Goal: Task Accomplishment & Management: Use online tool/utility

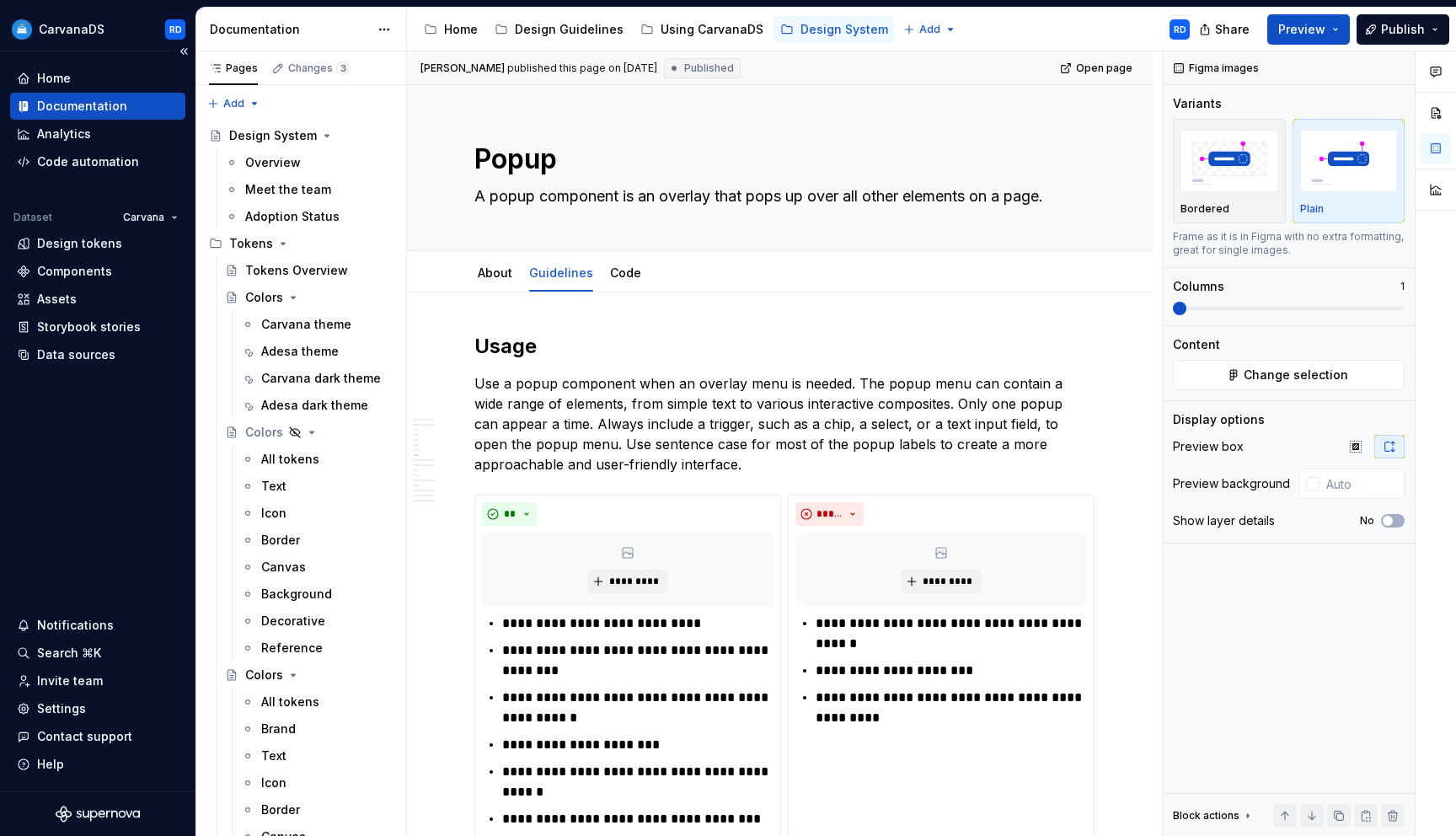
scroll to position [2648, 0]
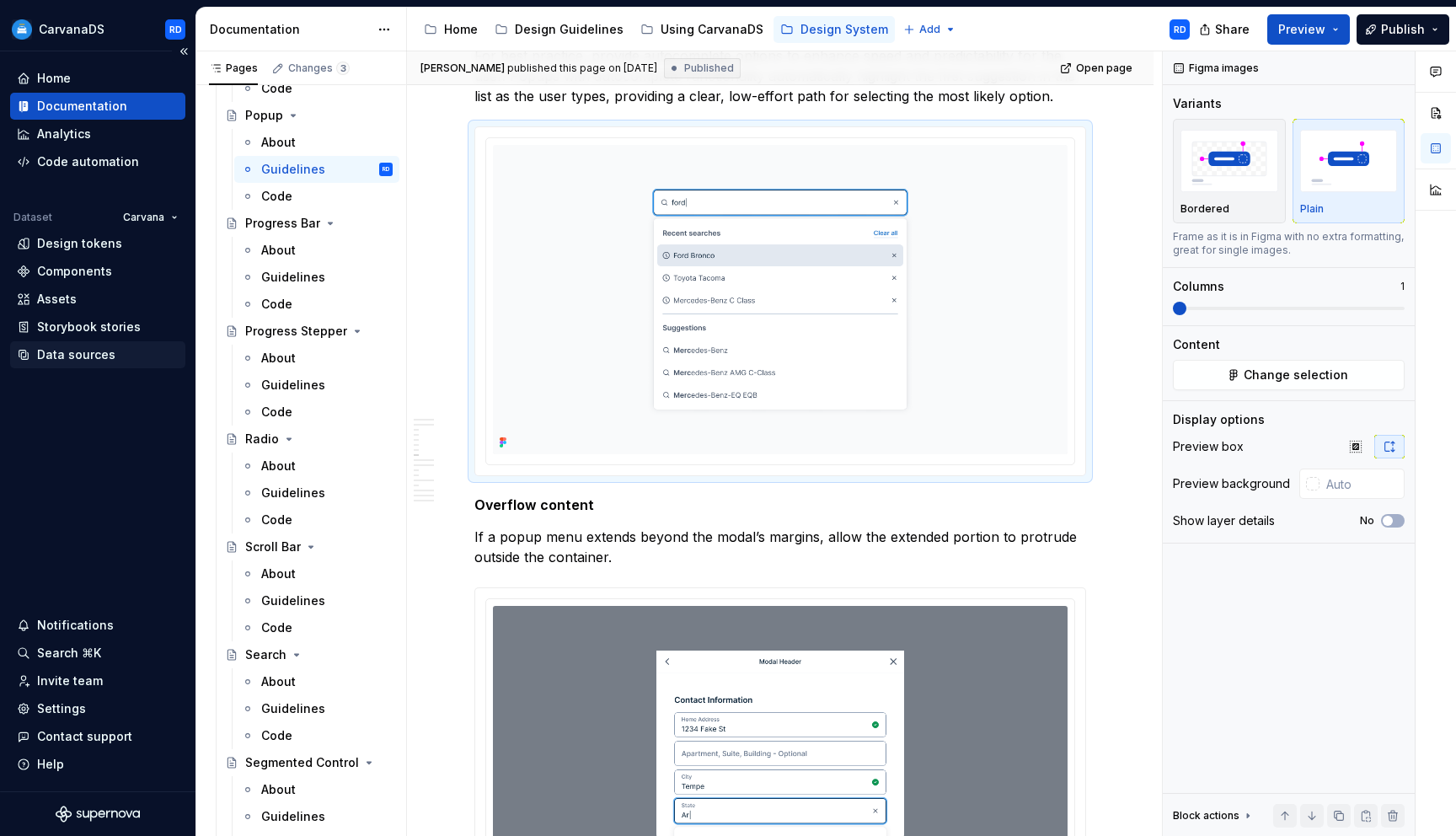
click at [122, 347] on div "Data sources" at bounding box center [98, 355] width 162 height 17
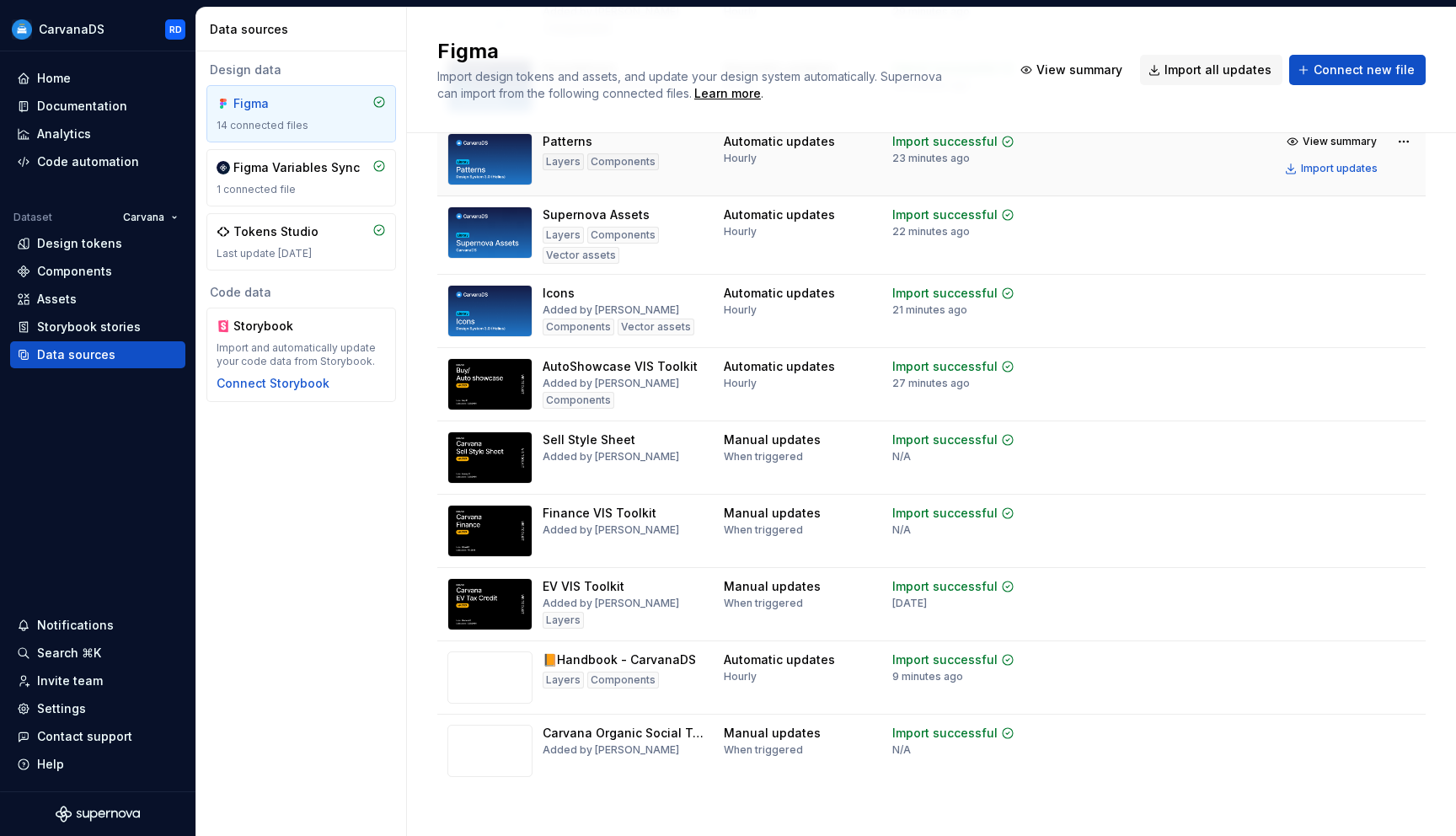
scroll to position [456, 0]
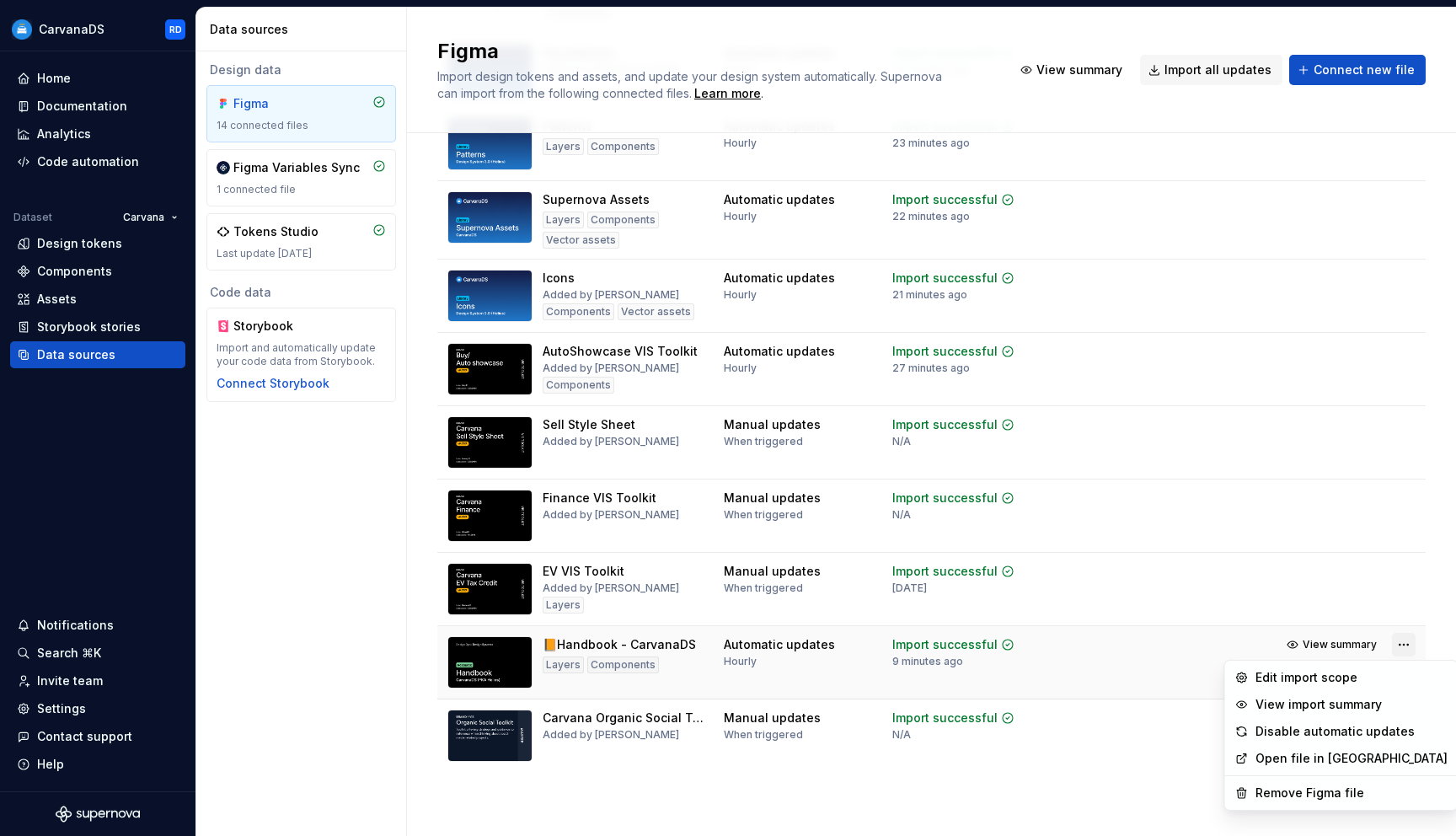
click at [1415, 645] on html "CarvanaDS RD Home Documentation Analytics Code automation Dataset Carvana Desig…" at bounding box center [728, 418] width 1456 height 836
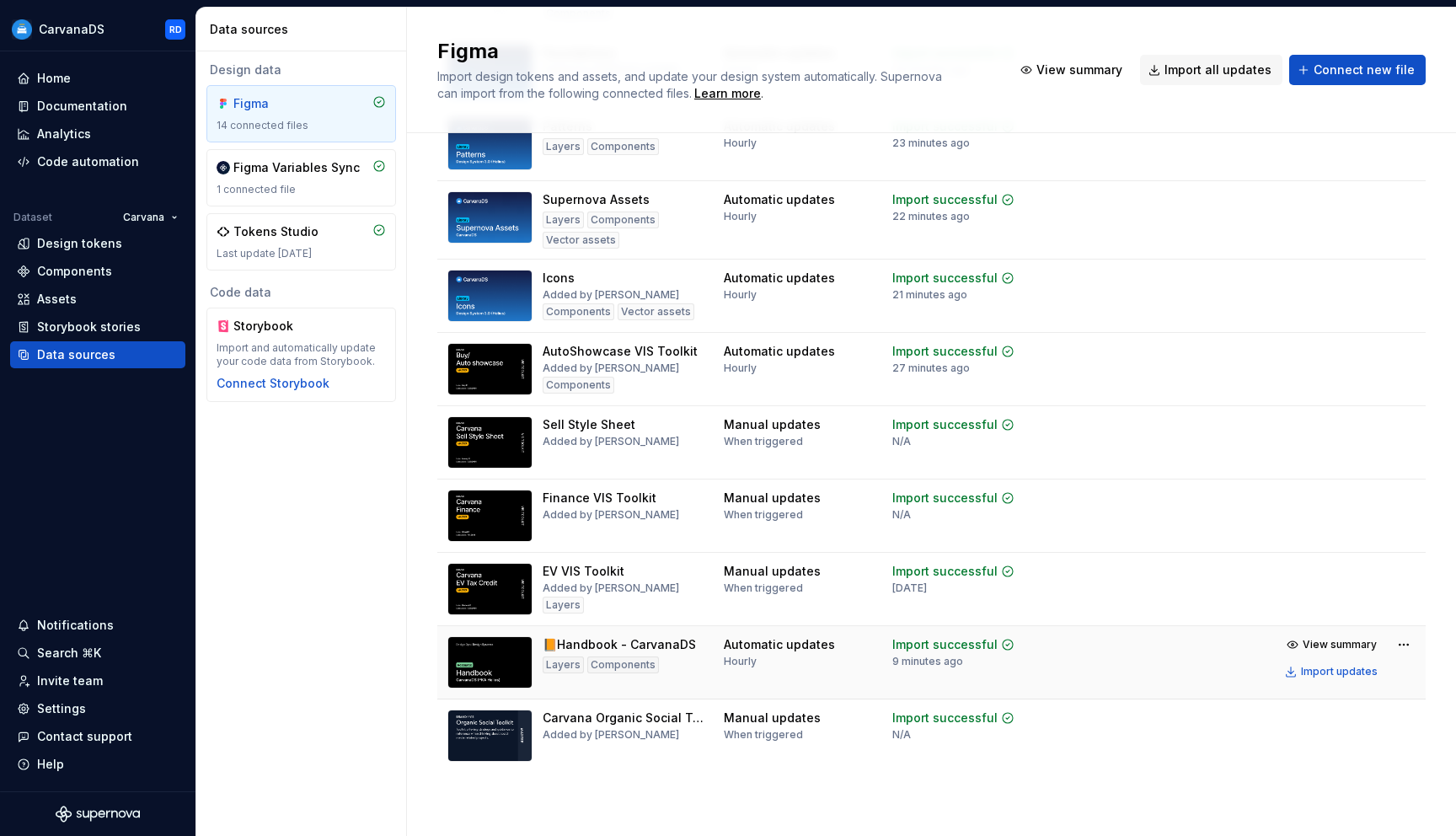
click at [1237, 636] on html "CarvanaDS RD Home Documentation Analytics Code automation Dataset Carvana Desig…" at bounding box center [728, 418] width 1456 height 836
click at [1311, 668] on div "Import updates" at bounding box center [1339, 671] width 77 height 14
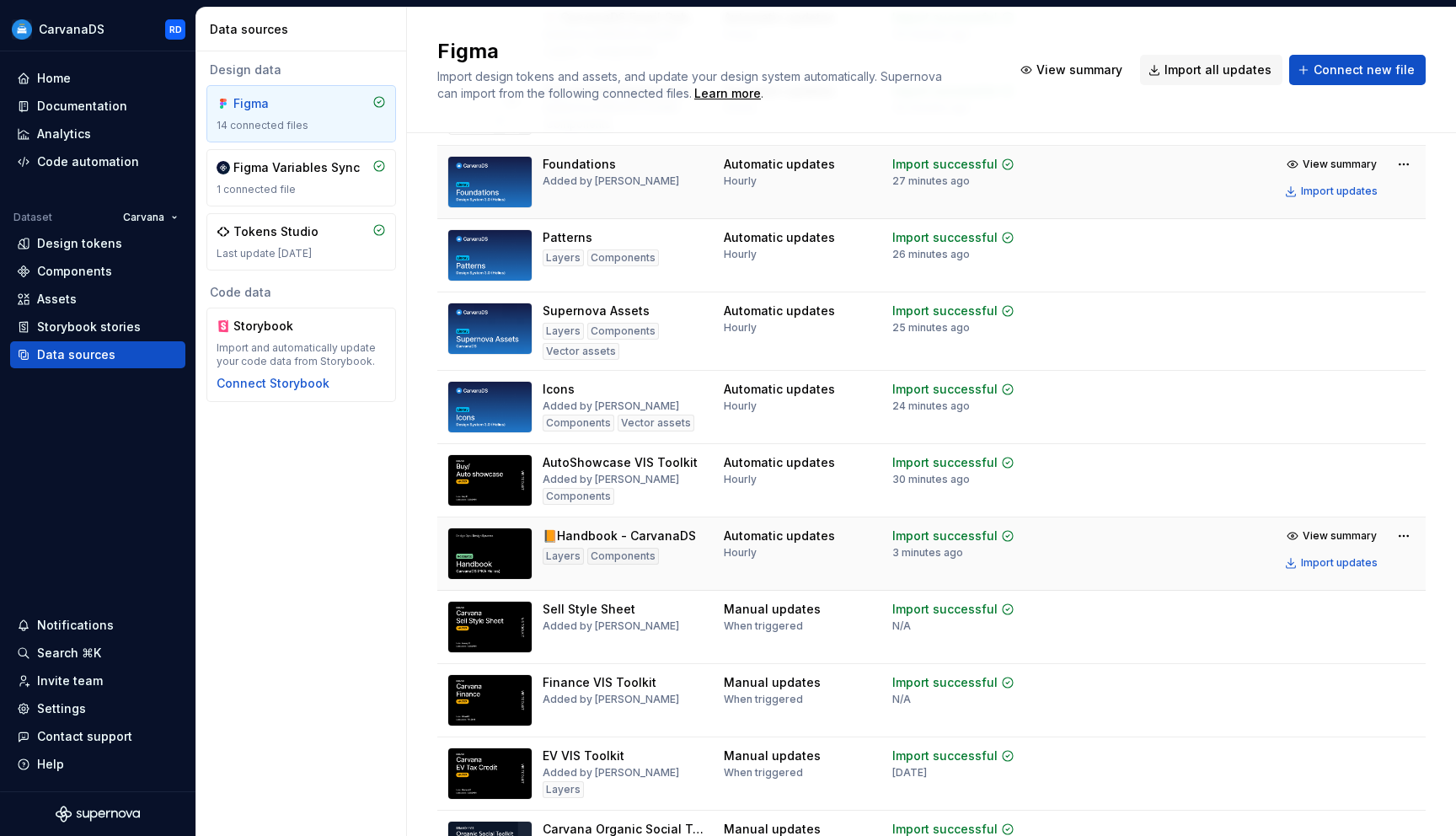
scroll to position [347, 0]
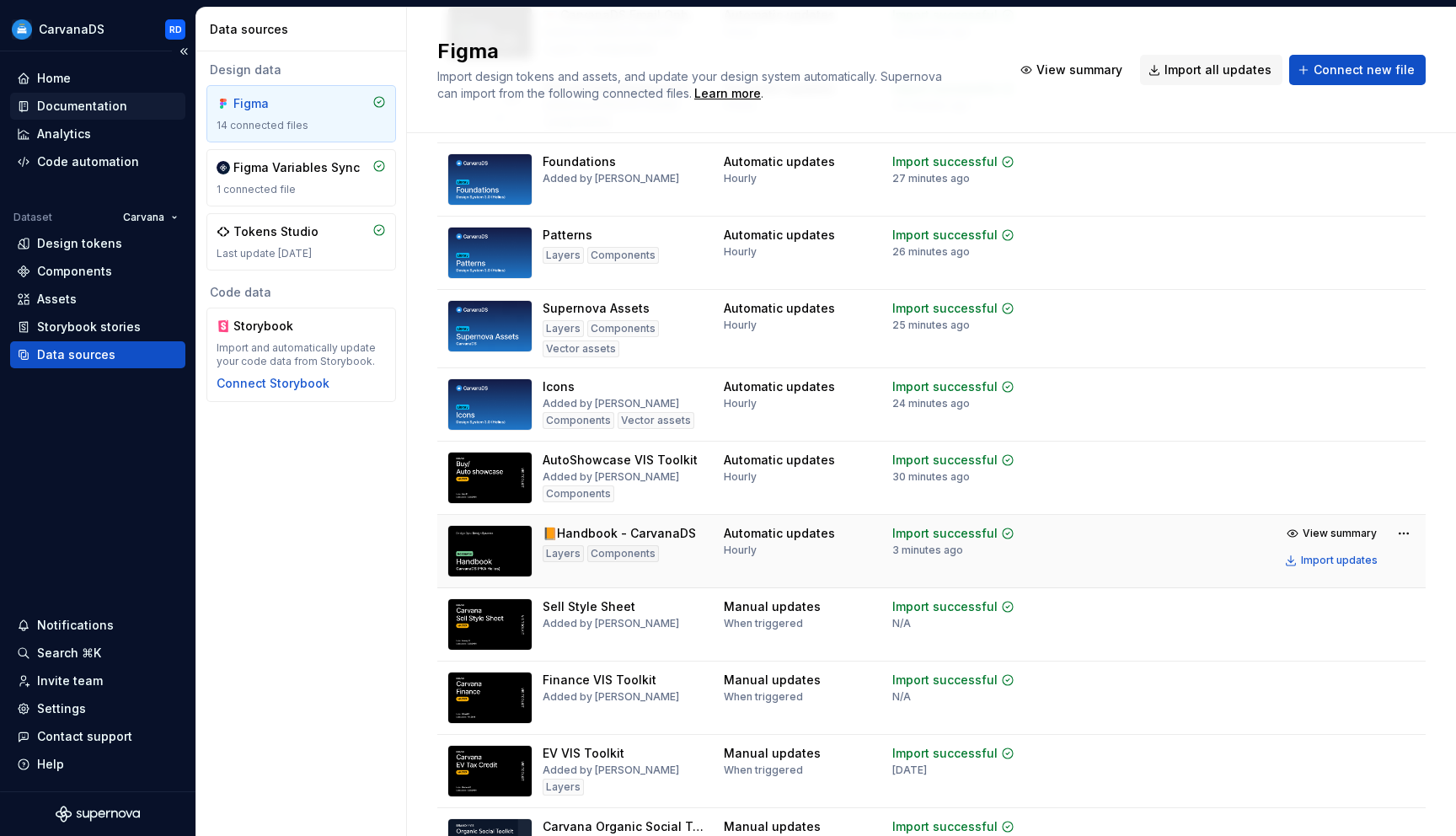
click at [114, 106] on div "Documentation" at bounding box center [82, 106] width 91 height 17
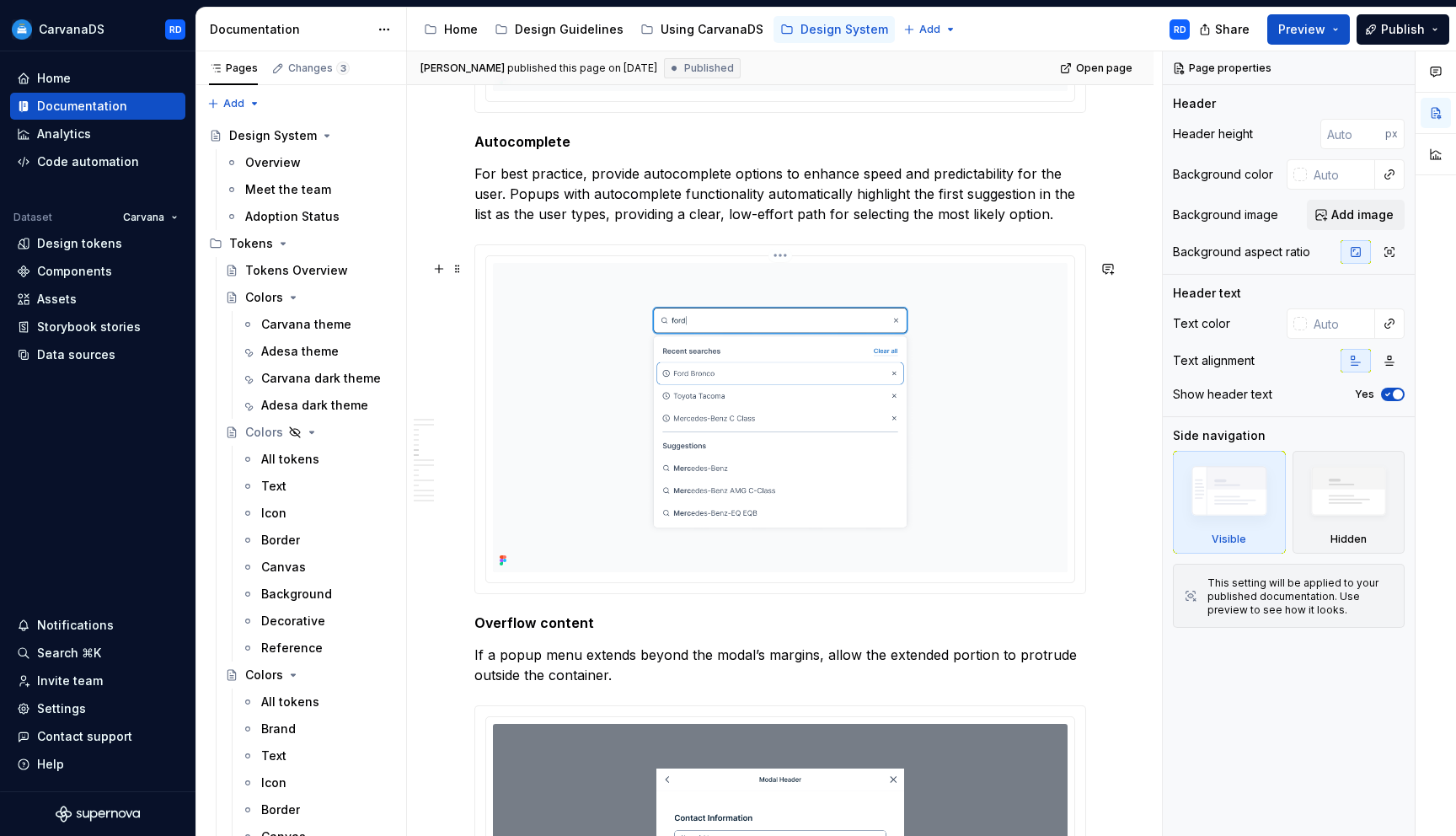
scroll to position [2518, 0]
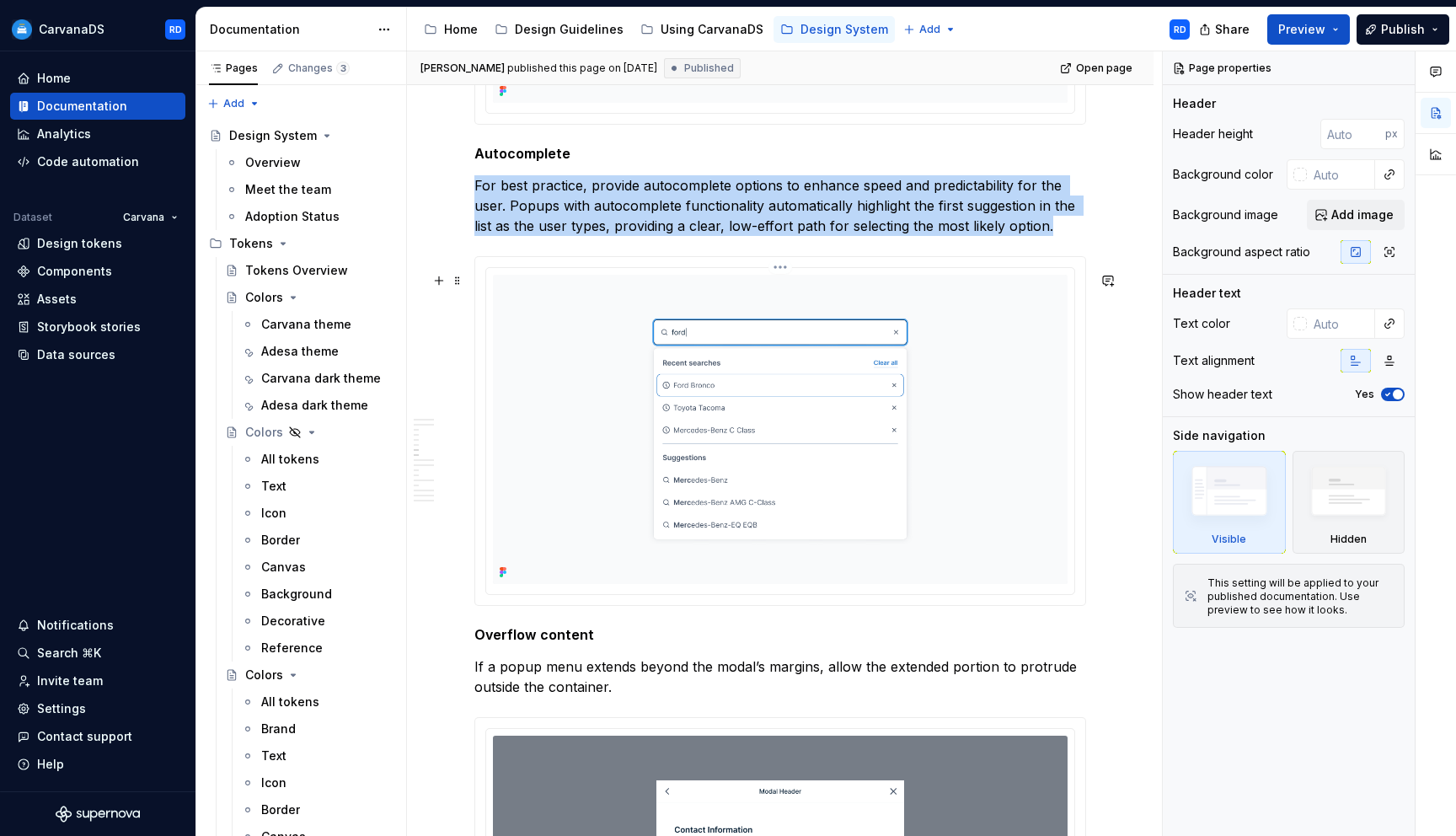
click at [896, 347] on img at bounding box center [781, 429] width 575 height 310
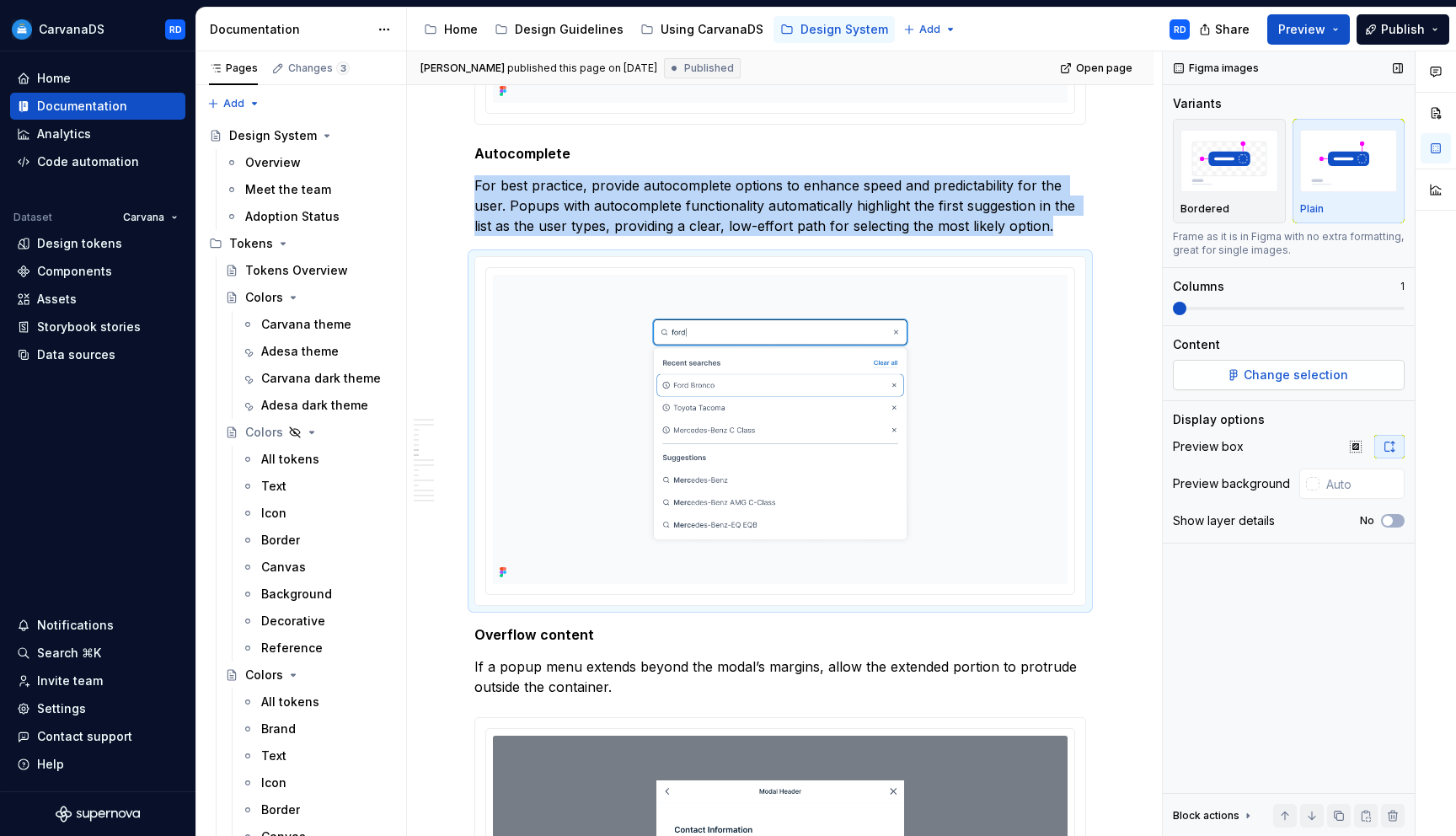
click at [1322, 370] on span "Change selection" at bounding box center [1296, 375] width 104 height 17
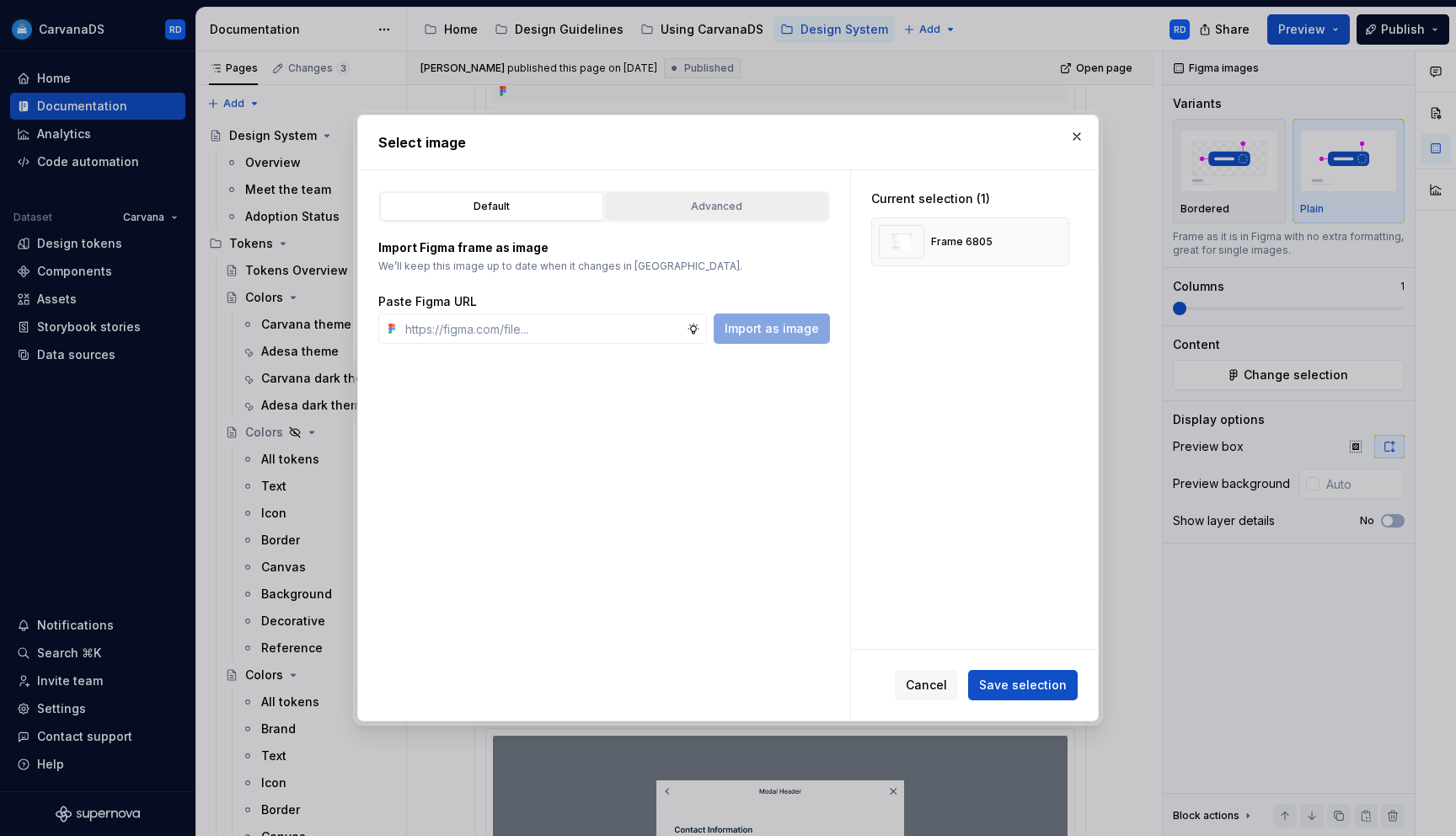
click at [745, 213] on div "Advanced" at bounding box center [717, 207] width 212 height 17
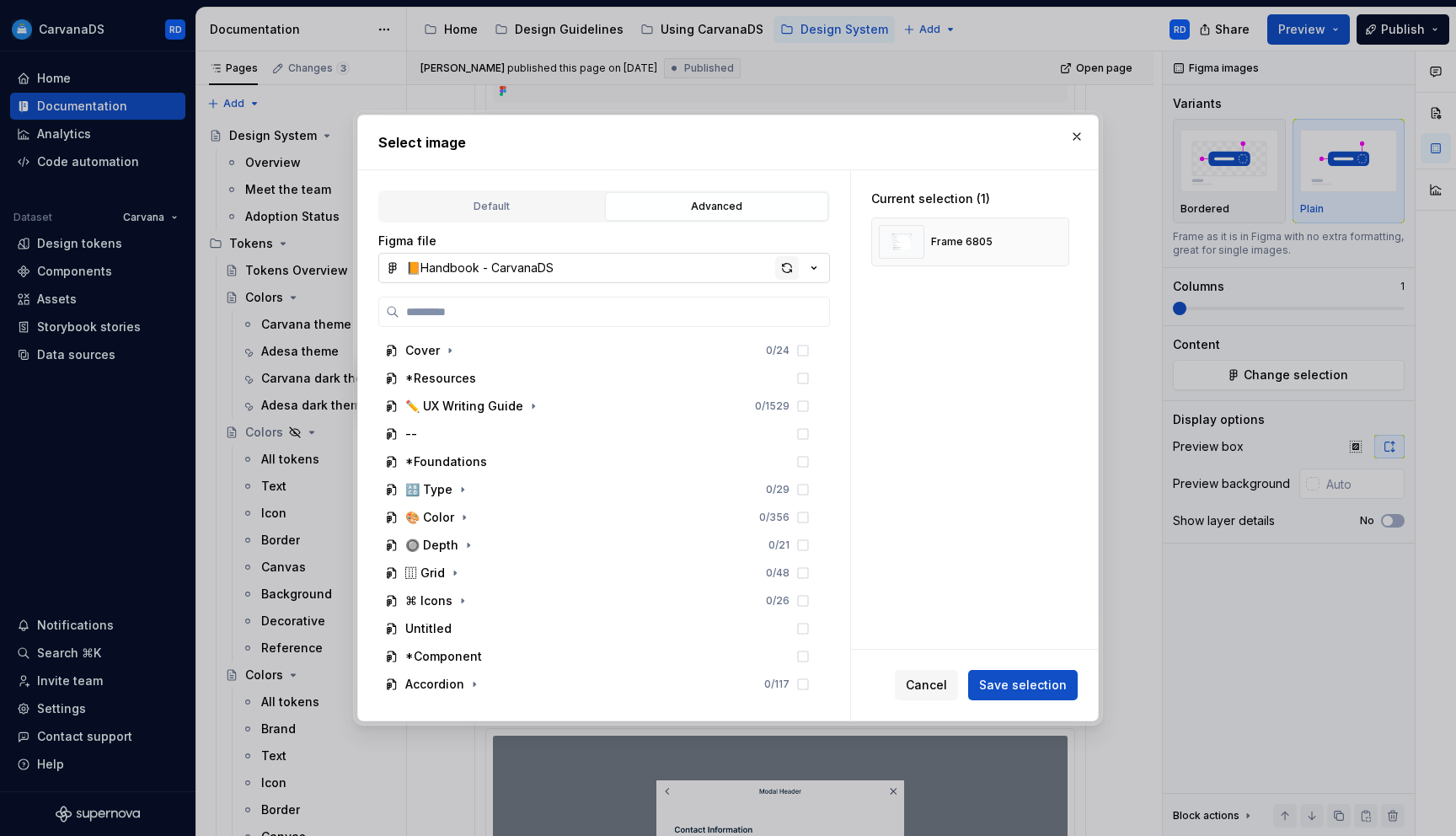
click at [785, 265] on div "button" at bounding box center [787, 268] width 24 height 24
click at [1068, 137] on button "button" at bounding box center [1078, 137] width 24 height 24
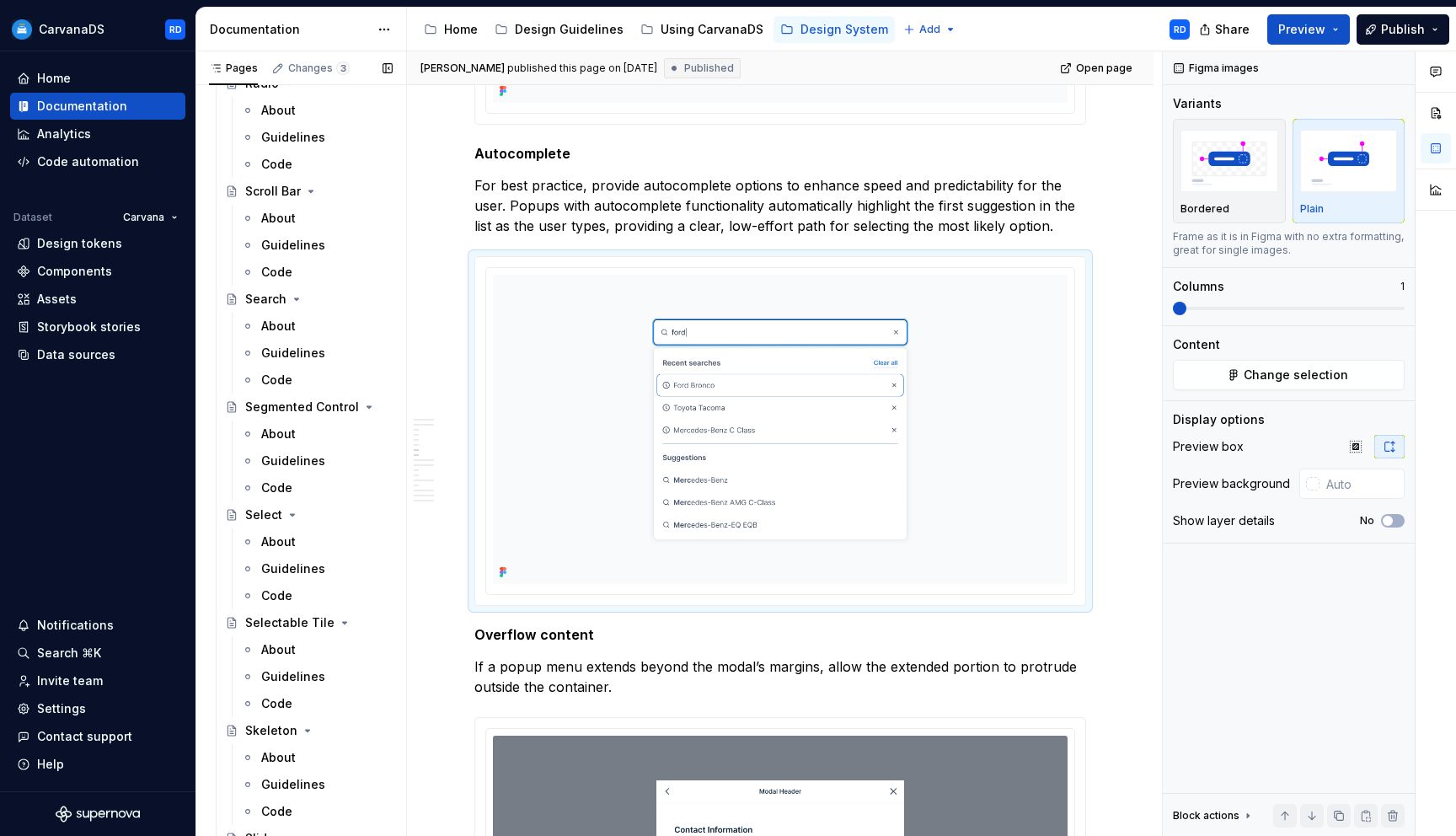
scroll to position [3588, 0]
click at [311, 355] on div "Guidelines" at bounding box center [293, 352] width 64 height 17
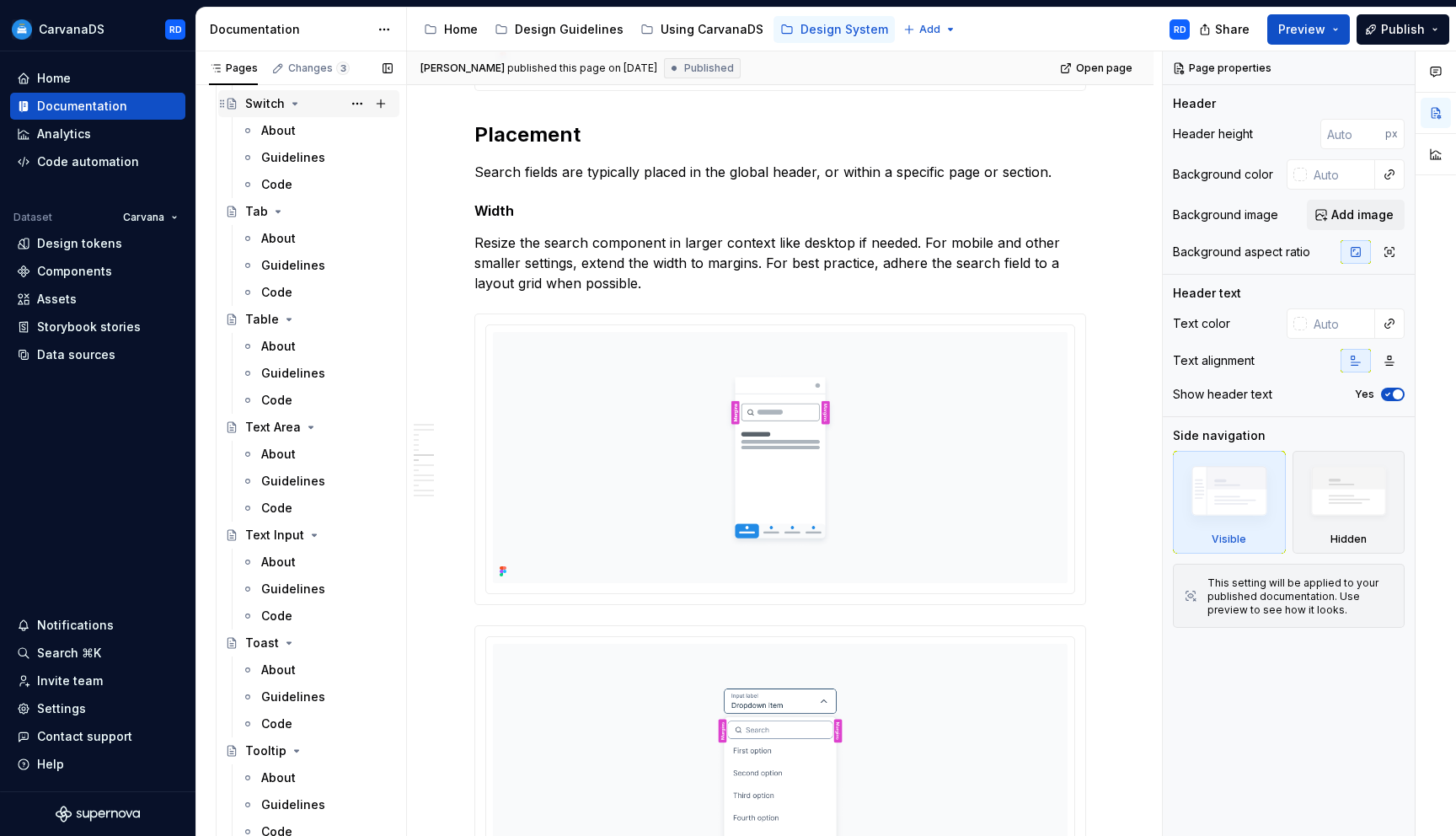
scroll to position [4438, 0]
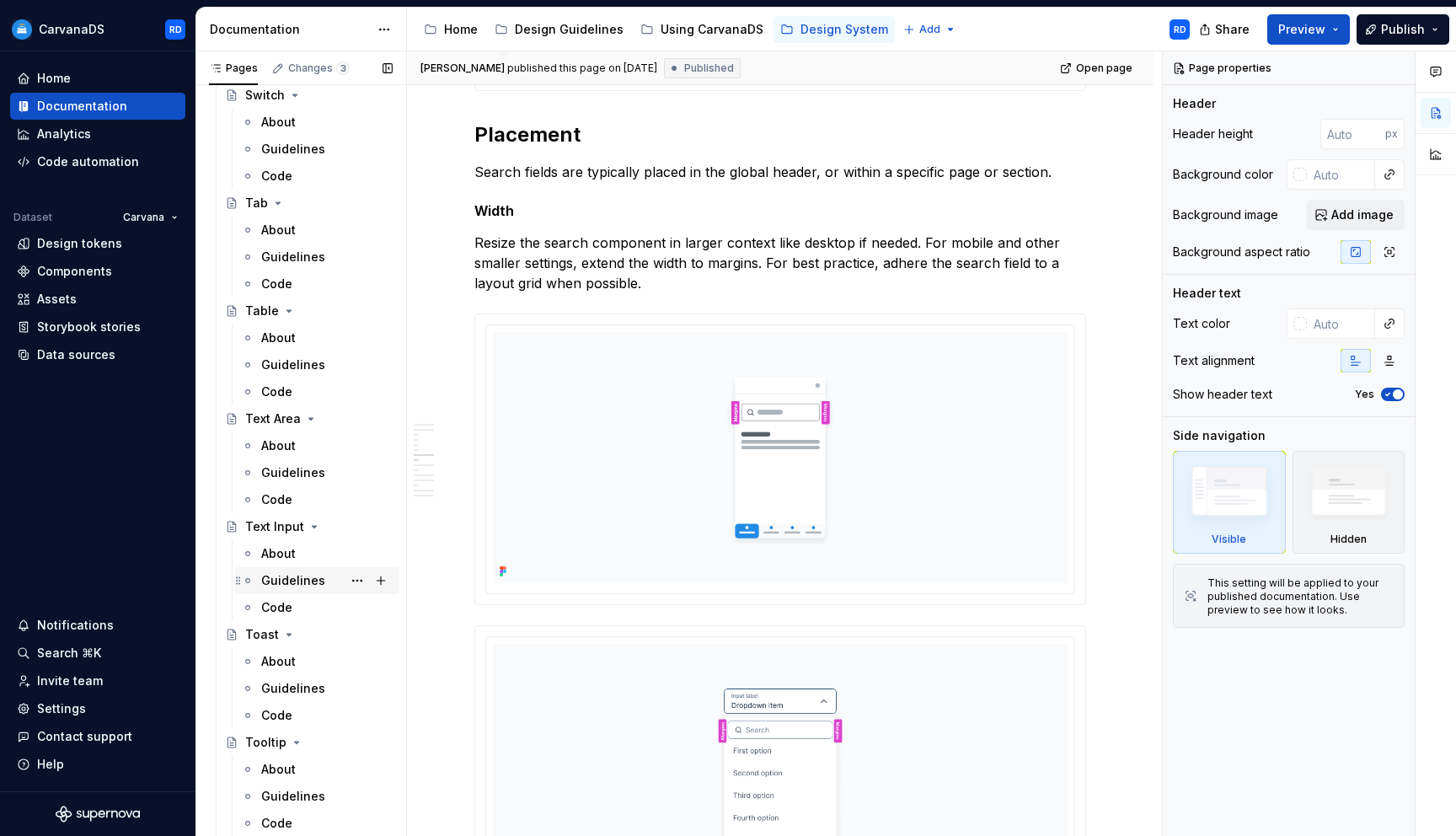
click at [323, 573] on div "Guidelines" at bounding box center [327, 581] width 131 height 24
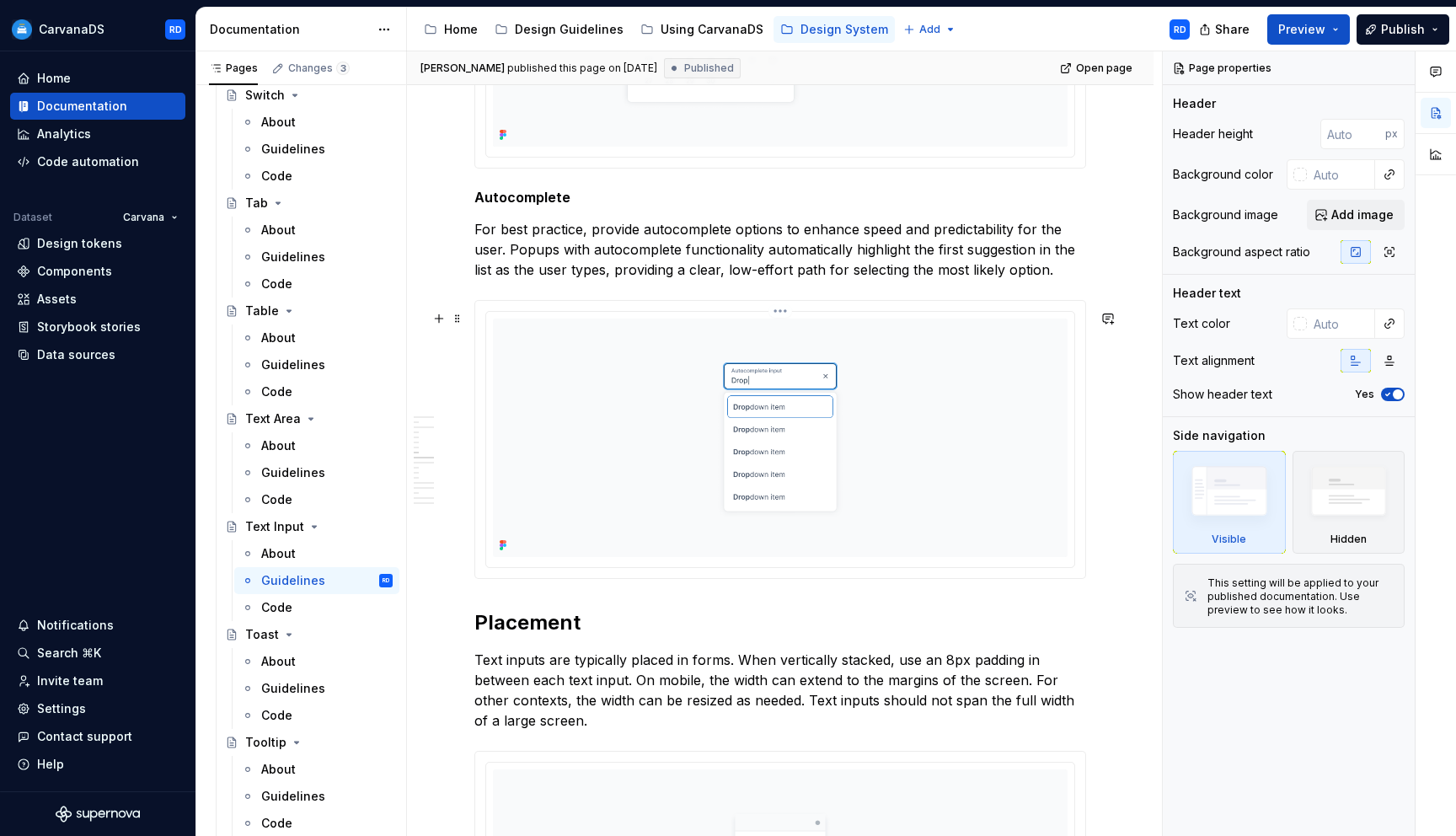
scroll to position [2170, 0]
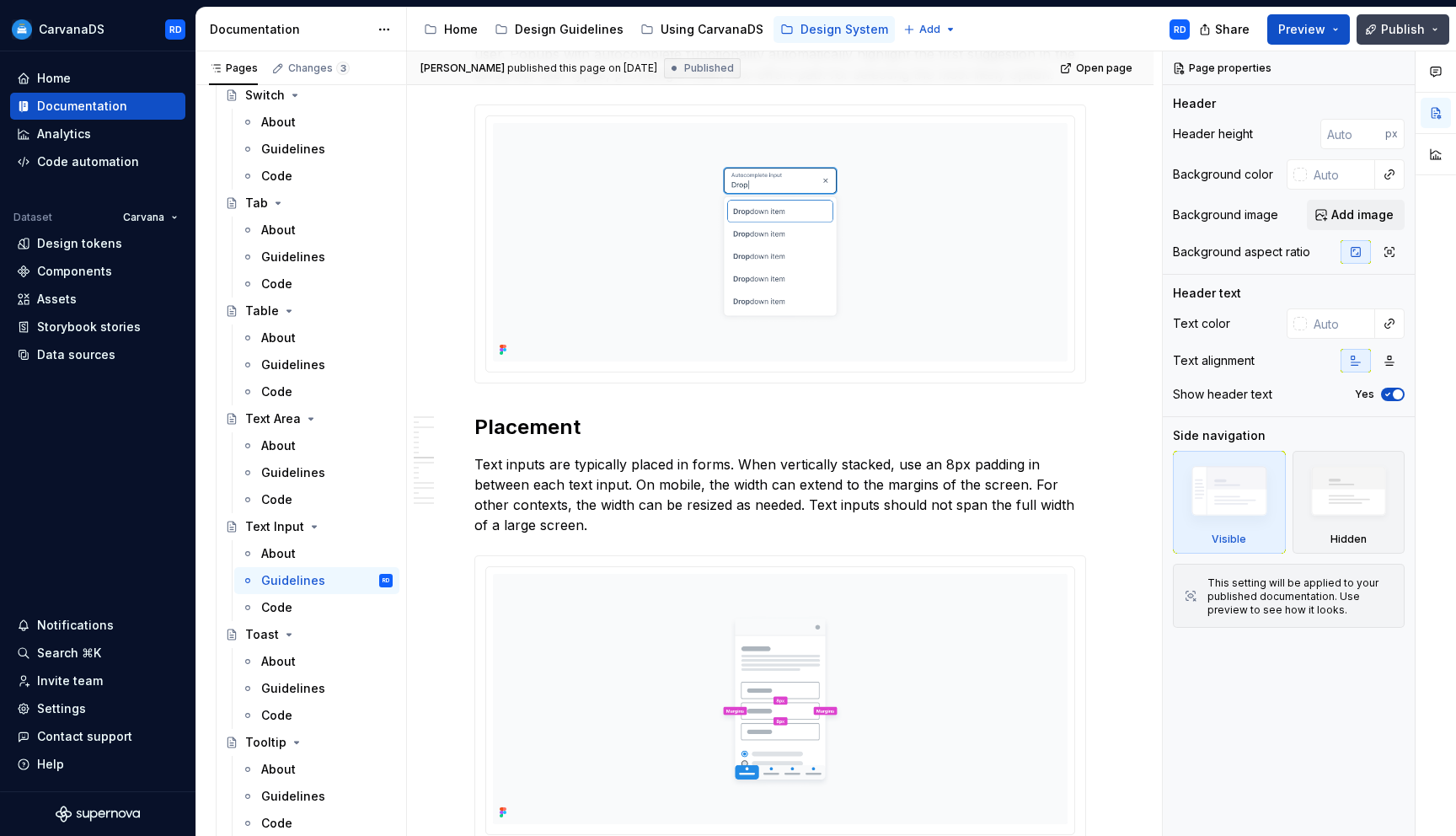
click at [1412, 29] on span "Publish" at bounding box center [1403, 29] width 43 height 17
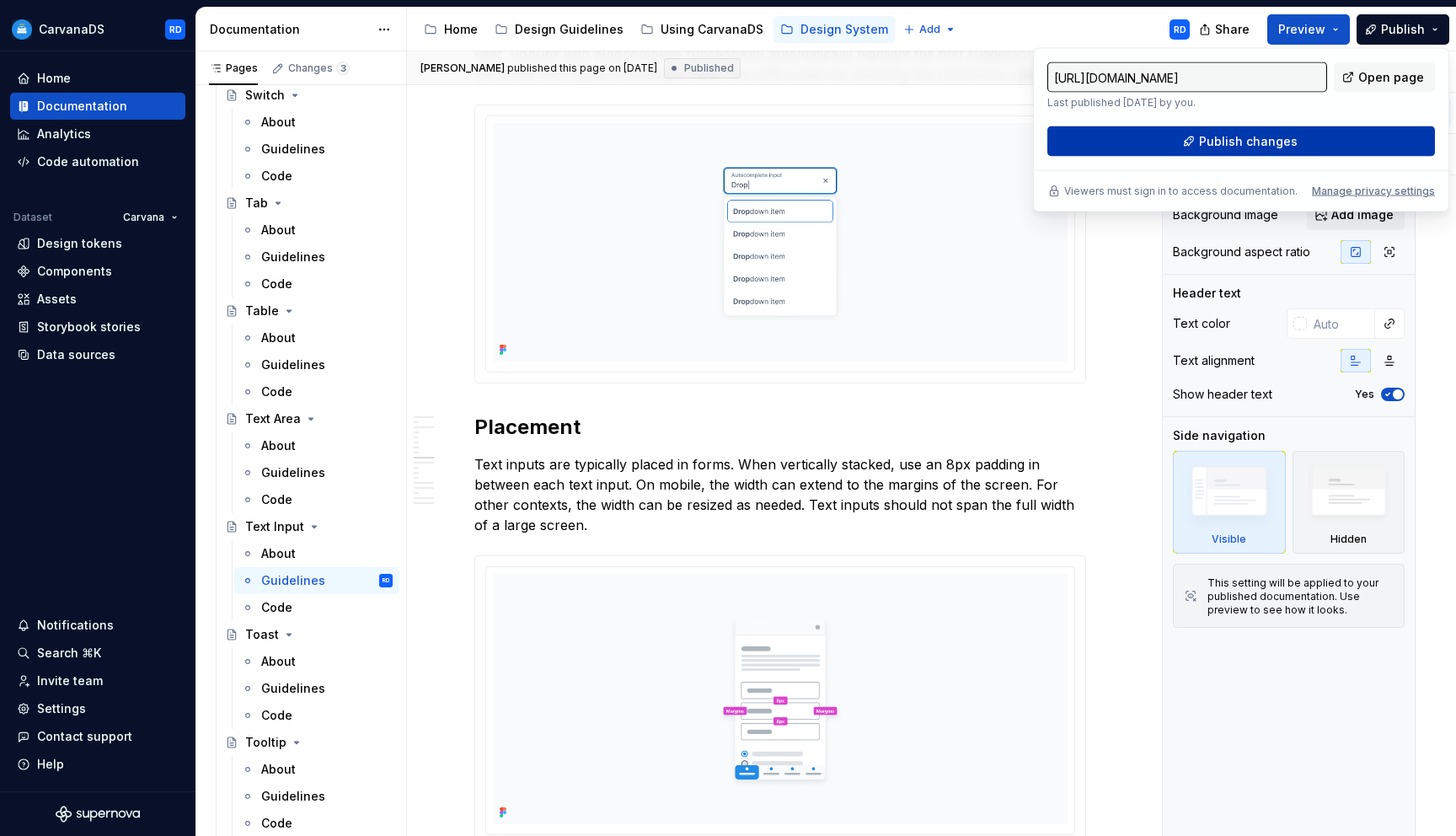
click at [1331, 143] on button "Publish changes" at bounding box center [1241, 142] width 388 height 31
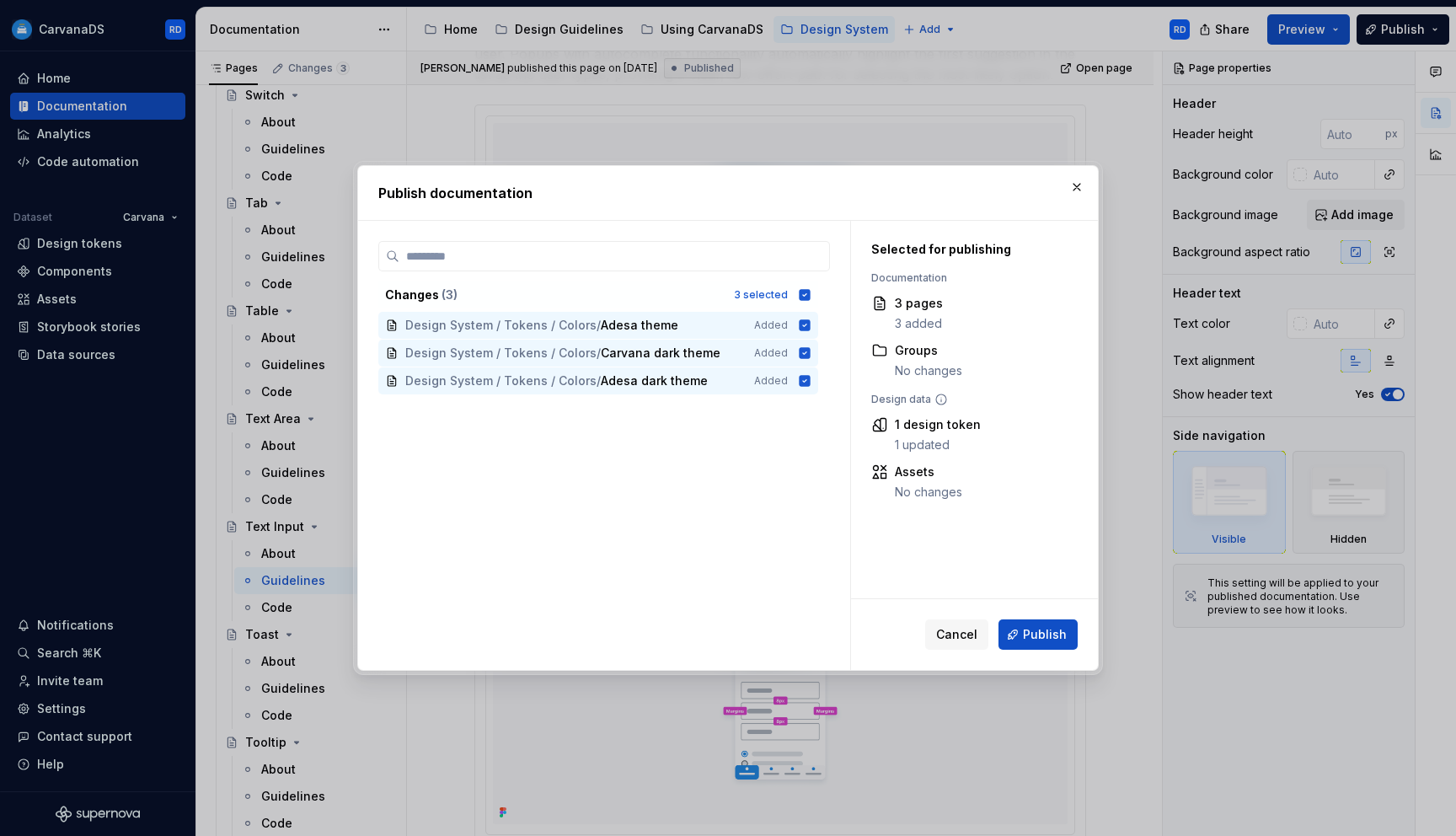
drag, startPoint x: 810, startPoint y: 293, endPoint x: 835, endPoint y: 316, distance: 34.0
click at [810, 293] on icon at bounding box center [805, 294] width 11 height 11
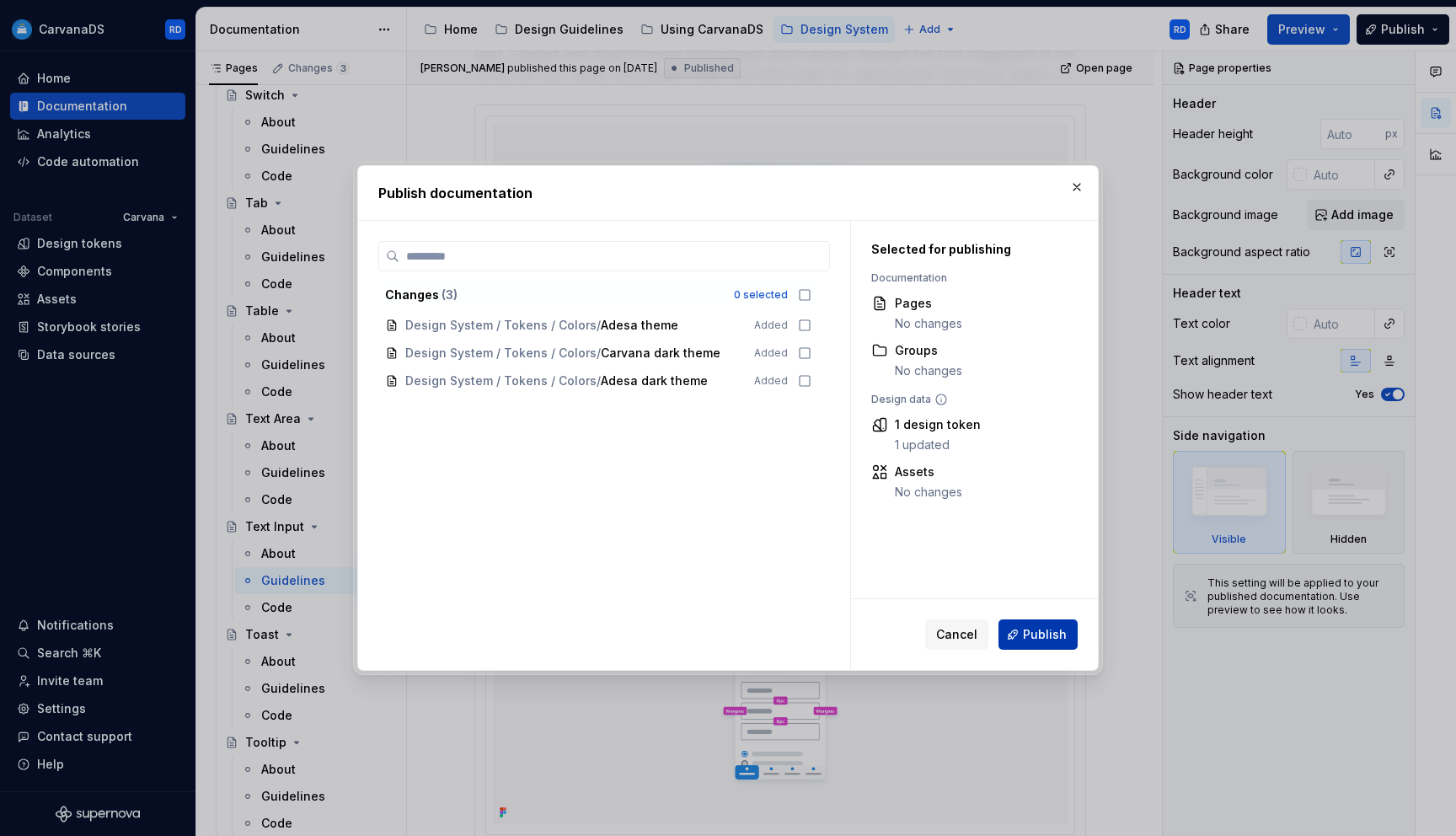
click at [1057, 631] on span "Publish" at bounding box center [1045, 635] width 43 height 17
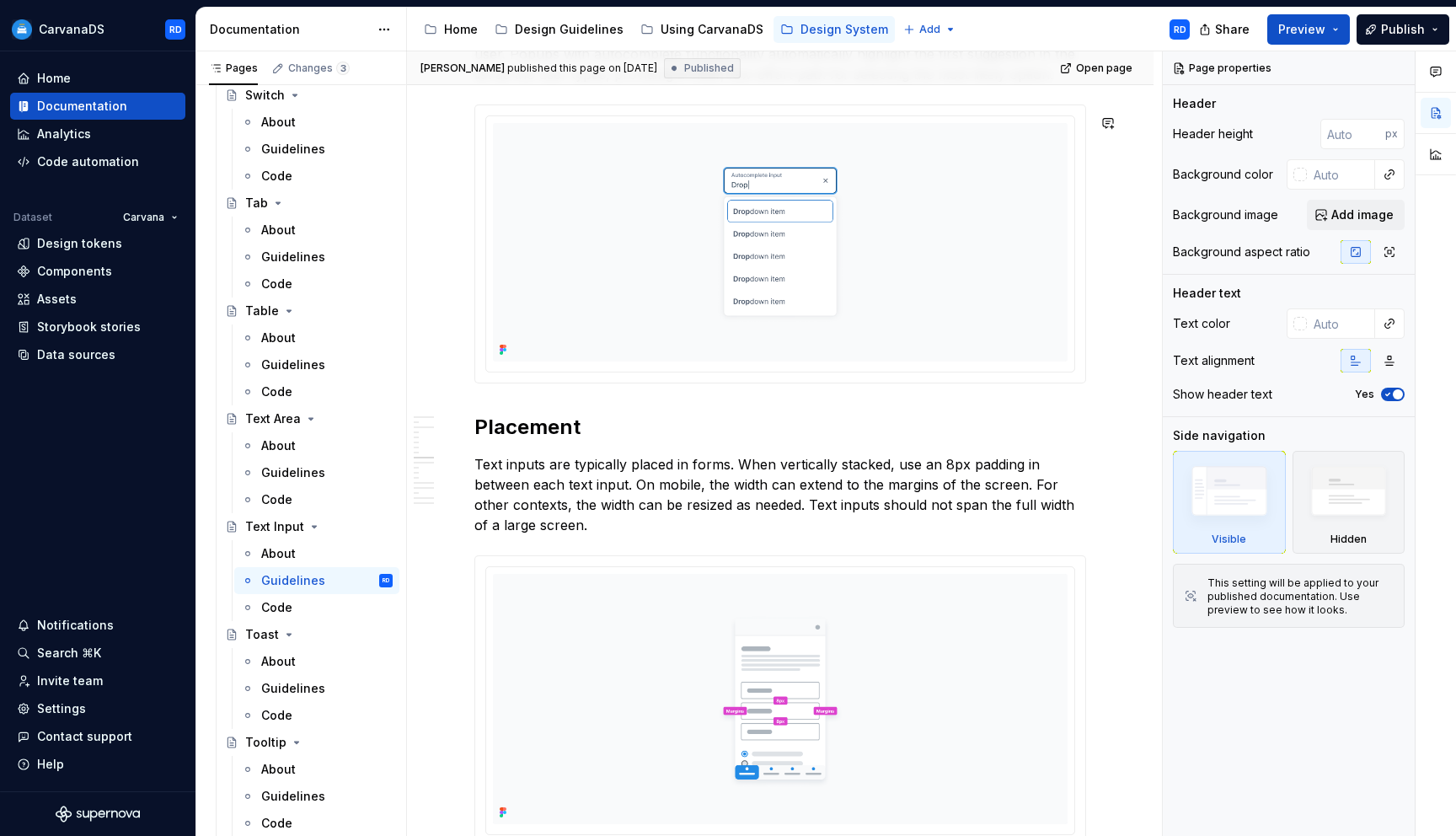
type textarea "*"
